Goal: Task Accomplishment & Management: Use online tool/utility

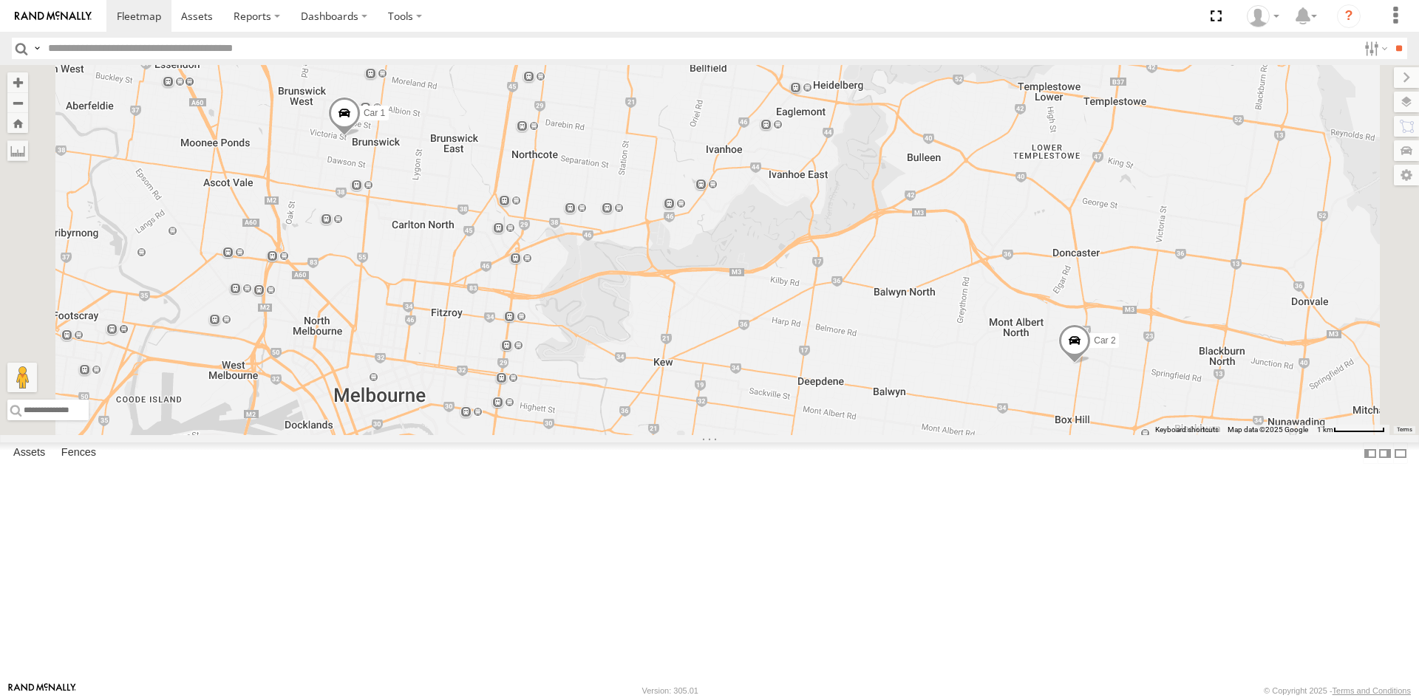
click at [1091, 364] on span at bounding box center [1074, 344] width 33 height 40
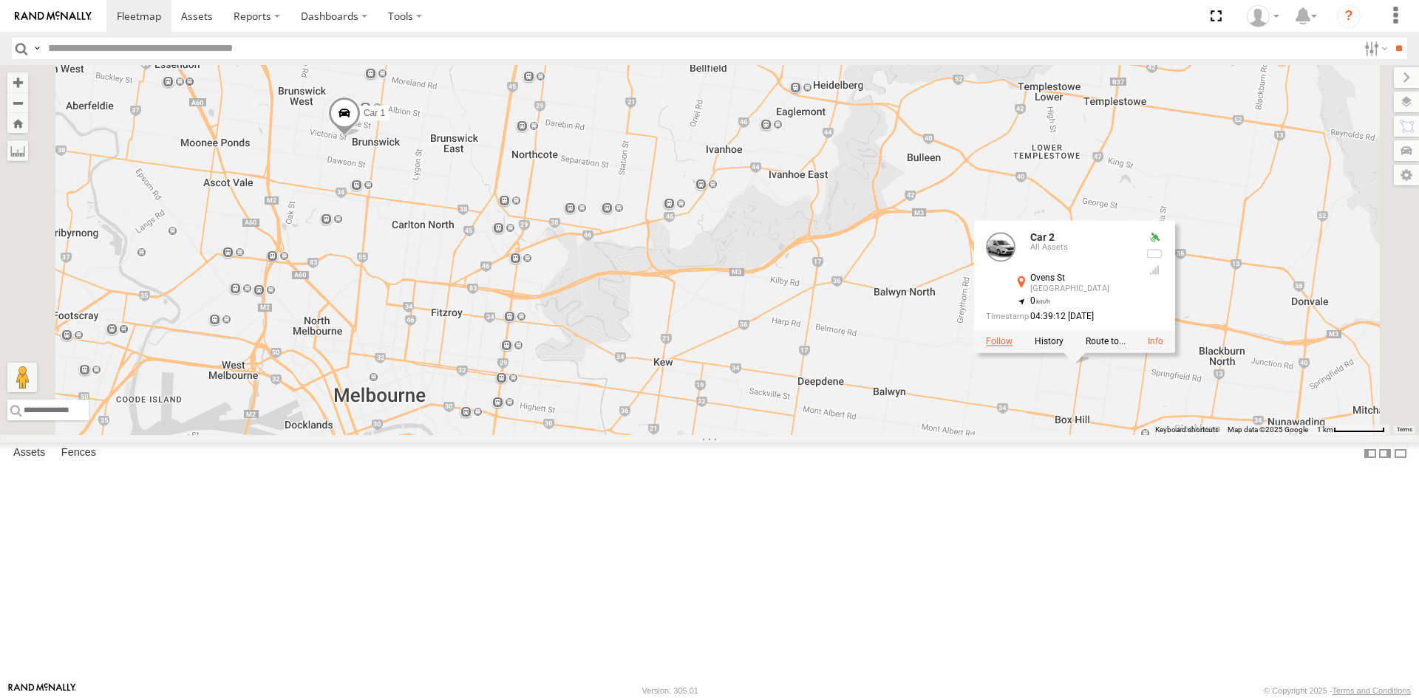
click at [1013, 347] on label at bounding box center [999, 341] width 27 height 10
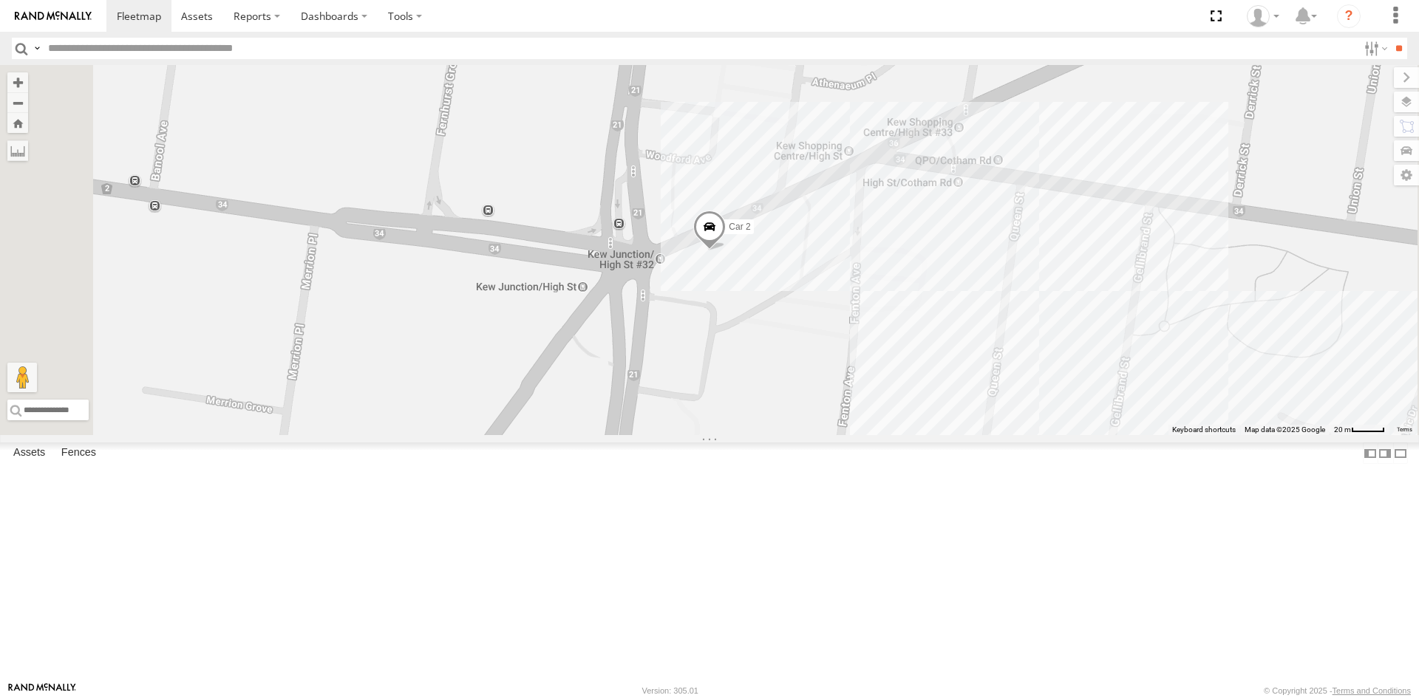
click at [726, 250] on span at bounding box center [709, 230] width 33 height 40
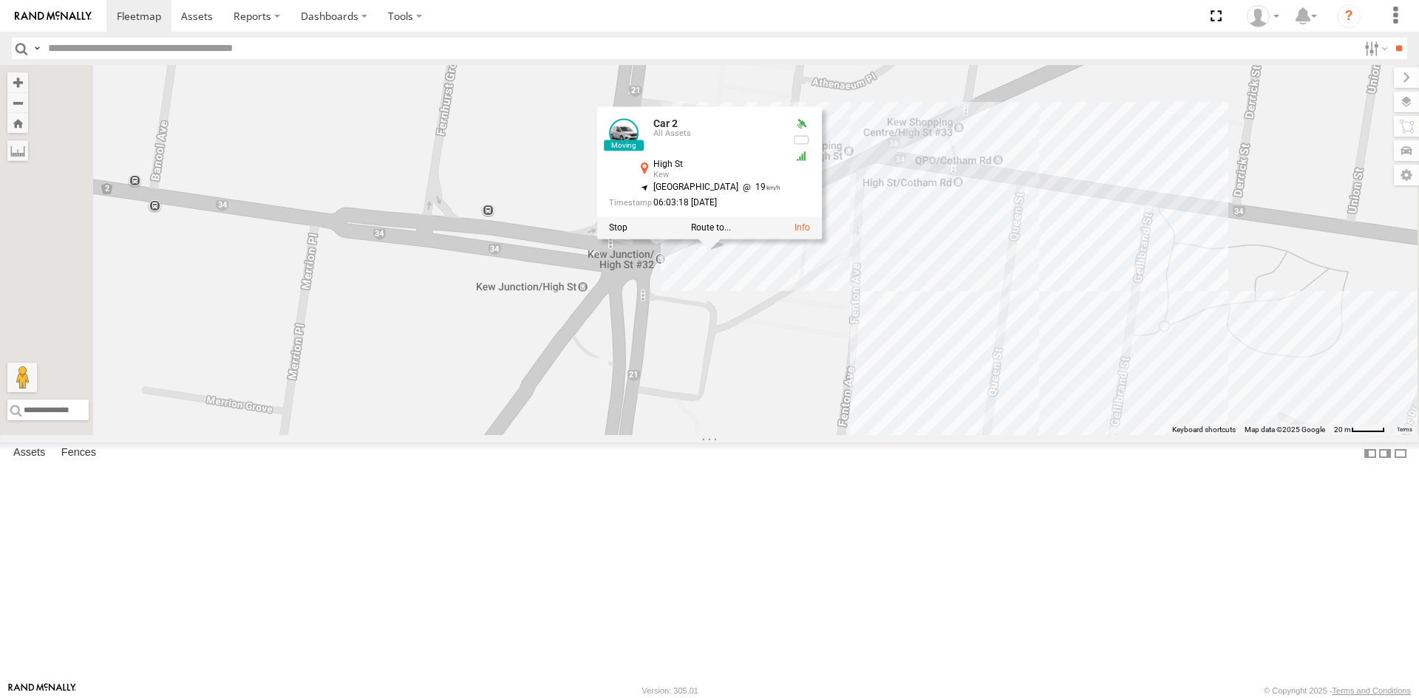
click at [899, 431] on div "Car 2 Car 2 All Assets [GEOGRAPHIC_DATA] -37.80738 , 145.0295 [GEOGRAPHIC_DATA]…" at bounding box center [709, 250] width 1419 height 370
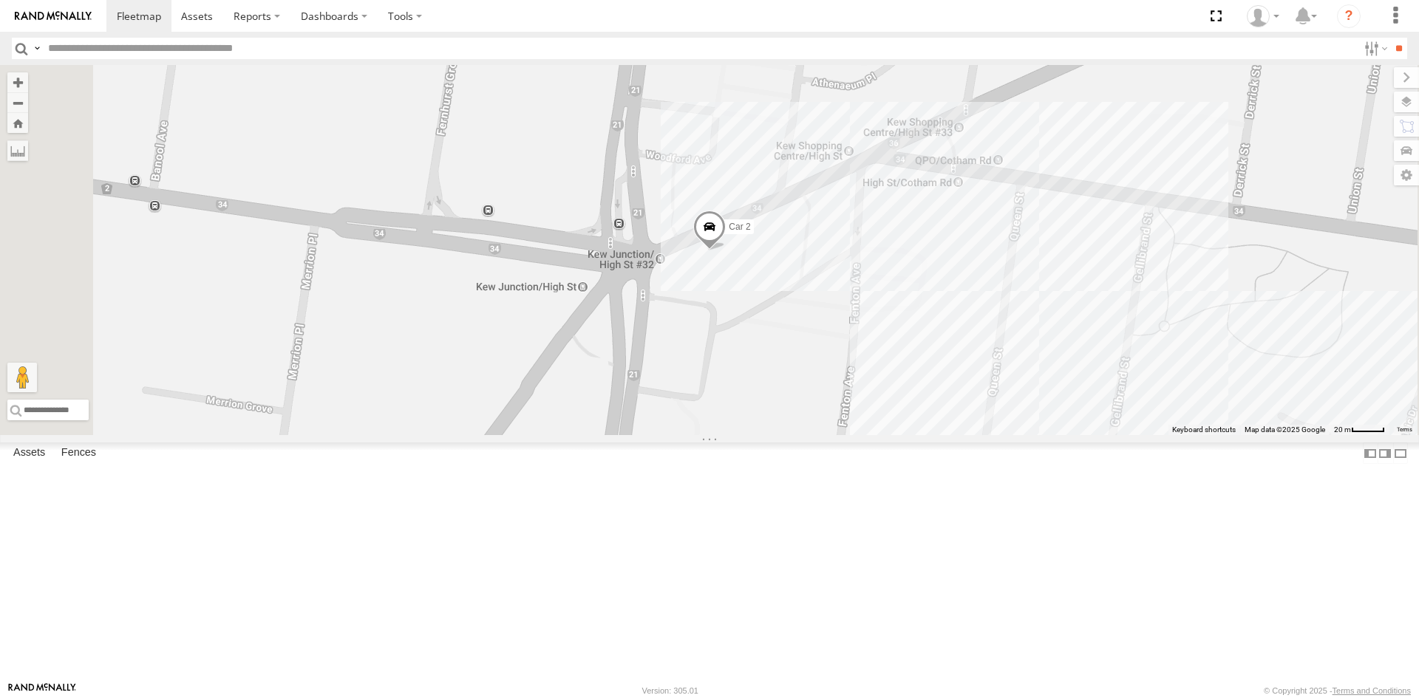
click at [0, 0] on div "Car 1 All Assets [GEOGRAPHIC_DATA] -37.76598 144.95485 Car 2 All Assets [PERSON…" at bounding box center [0, 0] width 0 height 0
